Goal: Information Seeking & Learning: Learn about a topic

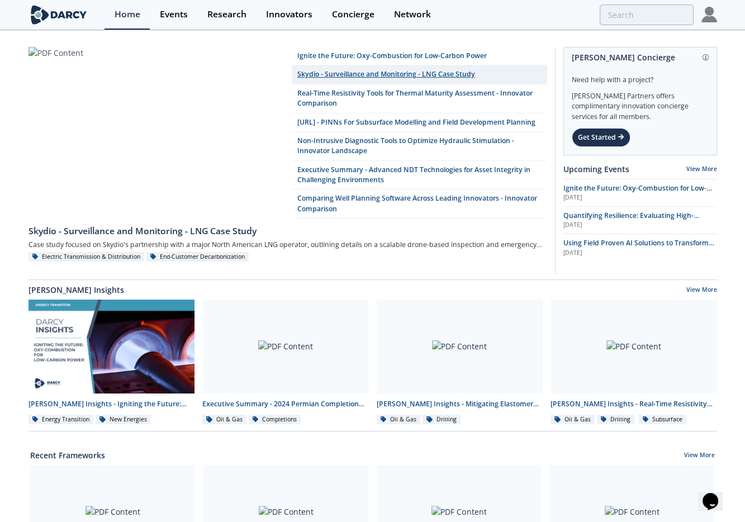
click at [382, 73] on link "Skydio - Surveillance and Monitoring - LNG Case Study" at bounding box center [419, 74] width 255 height 18
click at [382, 73] on div "Ignite the Future: Oxy-Combustion for Low-Carbon Power Skydio - Surveillance an…" at bounding box center [372, 509] width 745 height 956
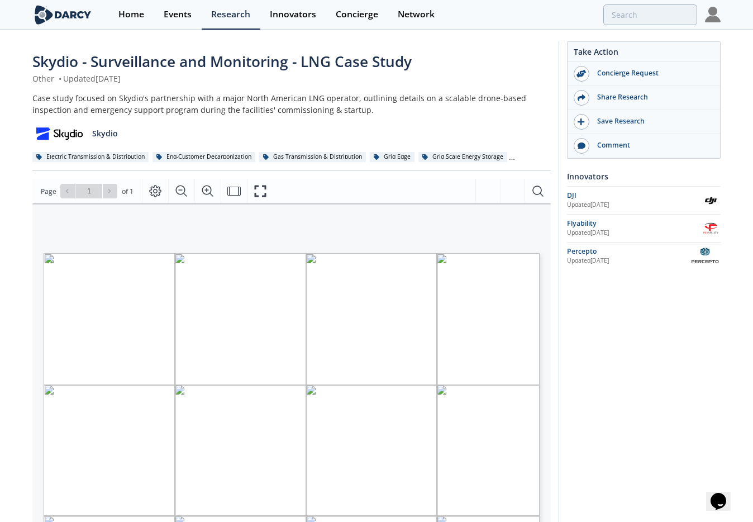
click at [426, 427] on span "Reduced human exposure in hazardous zones, improved procedural trust site-wide" at bounding box center [378, 428] width 302 height 7
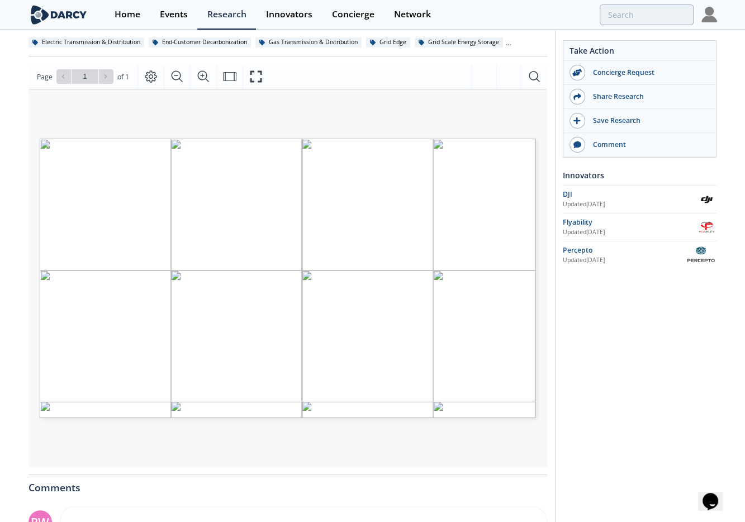
scroll to position [112, 0]
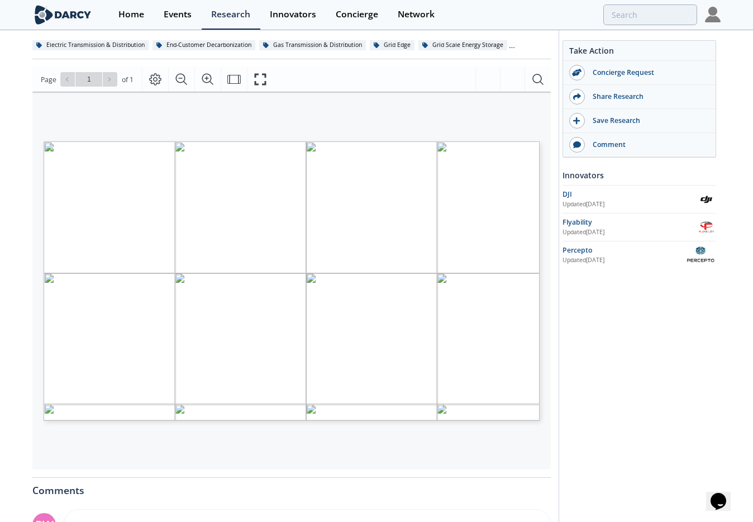
click at [349, 316] on span "Reduced human exposure in hazardous zones, improved procedural trust site-wide" at bounding box center [378, 316] width 302 height 7
click at [441, 192] on span "Page 1" at bounding box center [624, 431] width 697 height 483
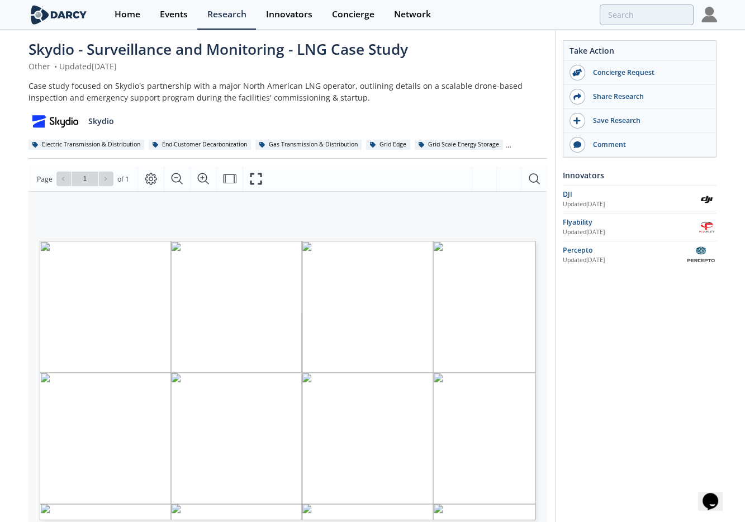
scroll to position [0, 0]
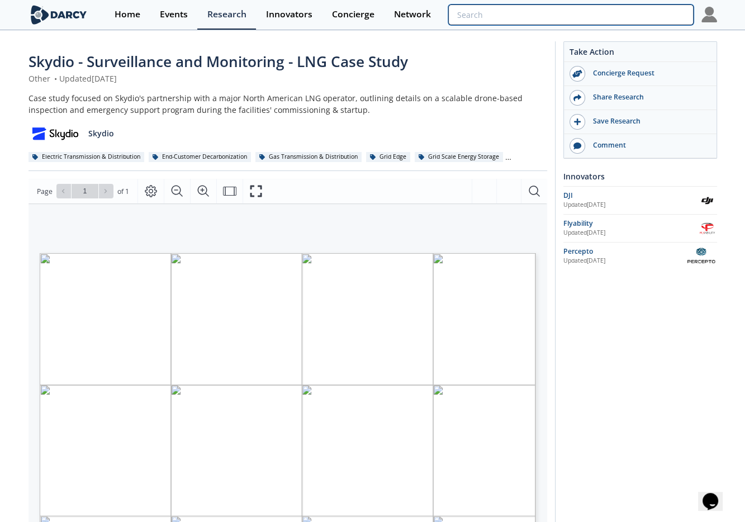
click at [648, 15] on input "search" at bounding box center [570, 14] width 245 height 21
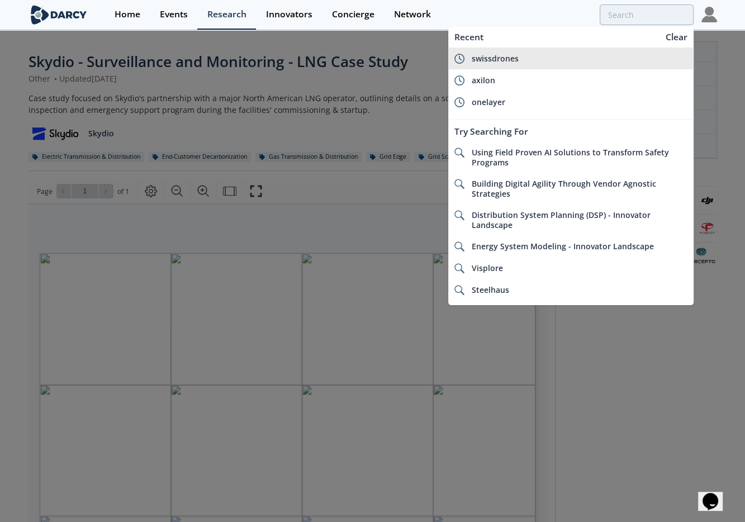
click at [497, 59] on span "swissdrones" at bounding box center [494, 58] width 47 height 11
type input "swissdrones"
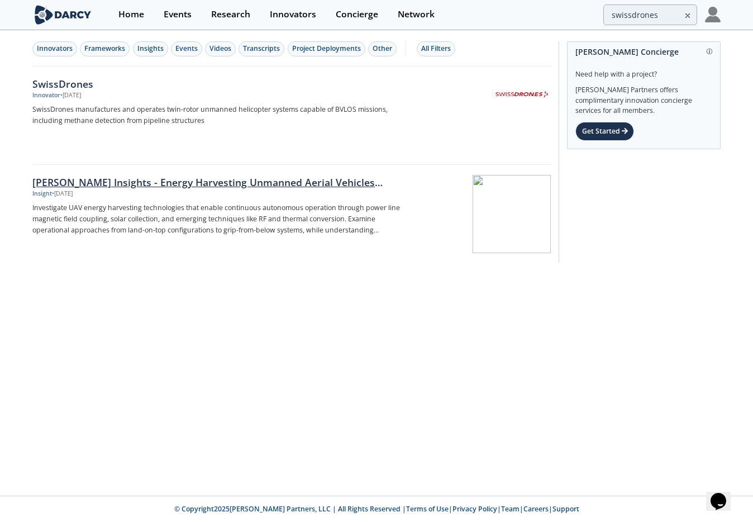
click at [222, 222] on p "Investigate UAV energy harvesting technologies that enable continuous autonomou…" at bounding box center [217, 219] width 370 height 34
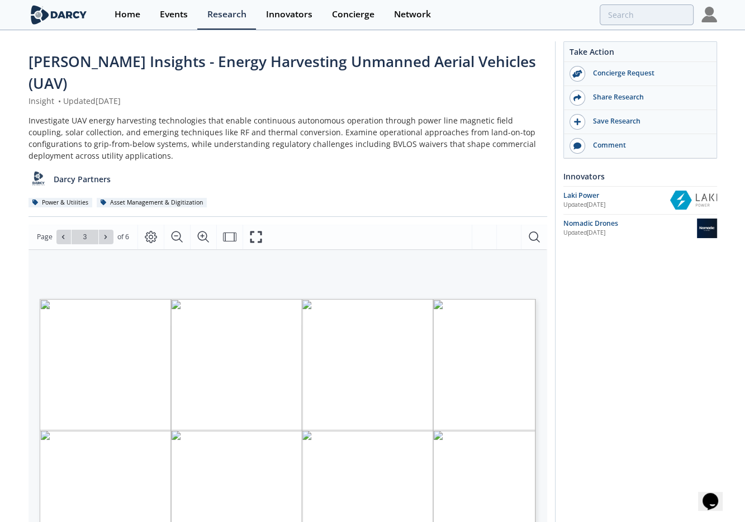
click at [591, 284] on div "Take Action Concierge Request Share Research Save Research Comment Innovators L…" at bounding box center [636, 451] width 162 height 820
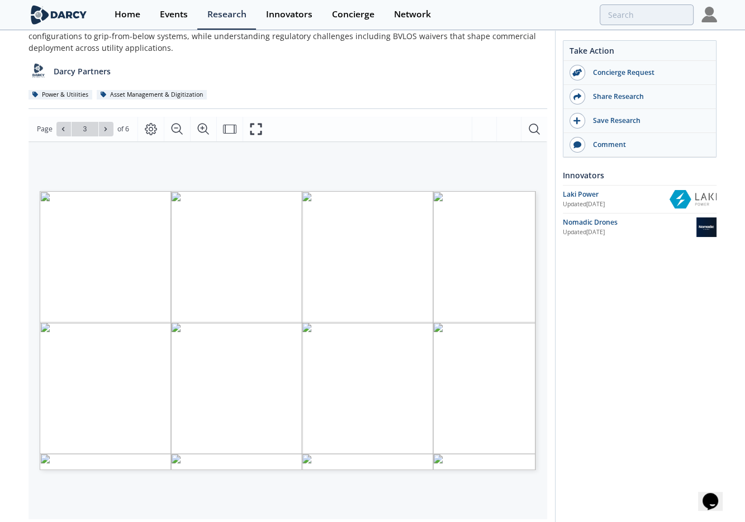
scroll to position [112, 0]
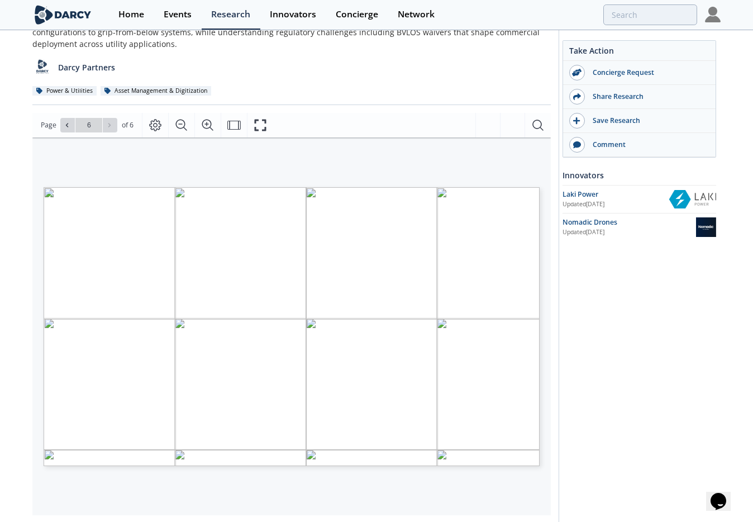
type input "5"
click at [121, 315] on span "remotely operate SwissDrones UAV across its" at bounding box center [120, 317] width 115 height 5
click at [125, 315] on span "remotely operate SwissDrones UAV across its" at bounding box center [120, 317] width 115 height 5
click at [275, 273] on span "Page 5" at bounding box center [444, 447] width 697 height 483
click at [315, 289] on span "harvesting with UAVs for" at bounding box center [329, 292] width 63 height 6
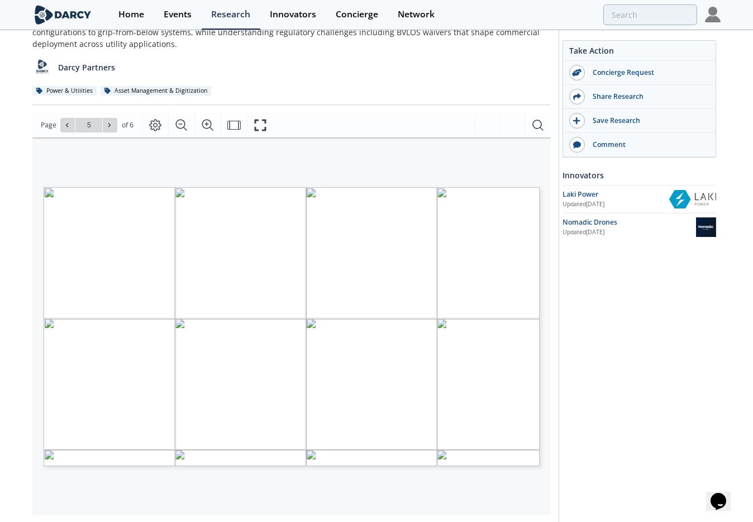
drag, startPoint x: 315, startPoint y: 267, endPoint x: 210, endPoint y: 287, distance: 106.4
